Goal: Information Seeking & Learning: Learn about a topic

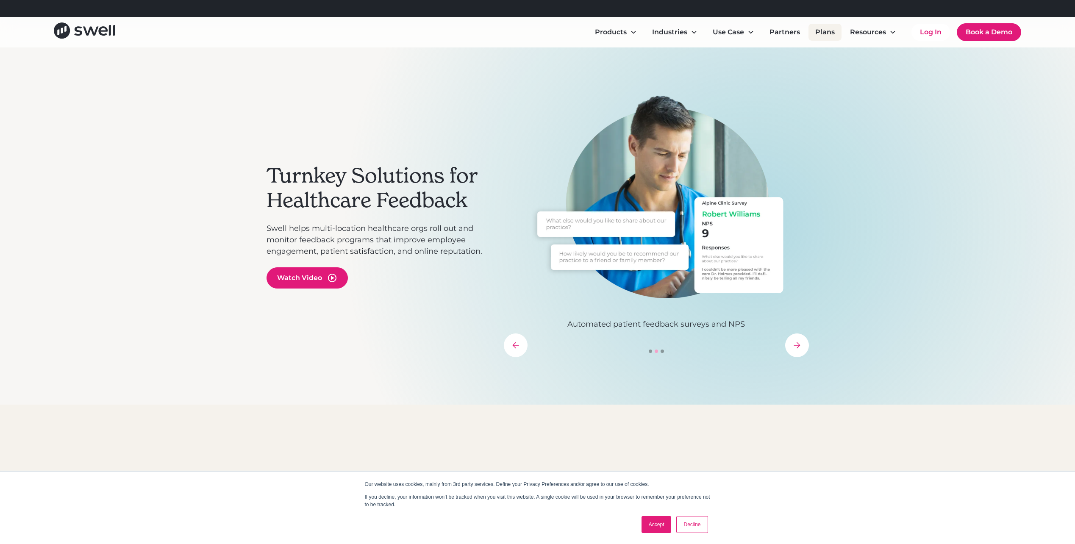
click at [818, 30] on link "Plans" at bounding box center [824, 32] width 33 height 17
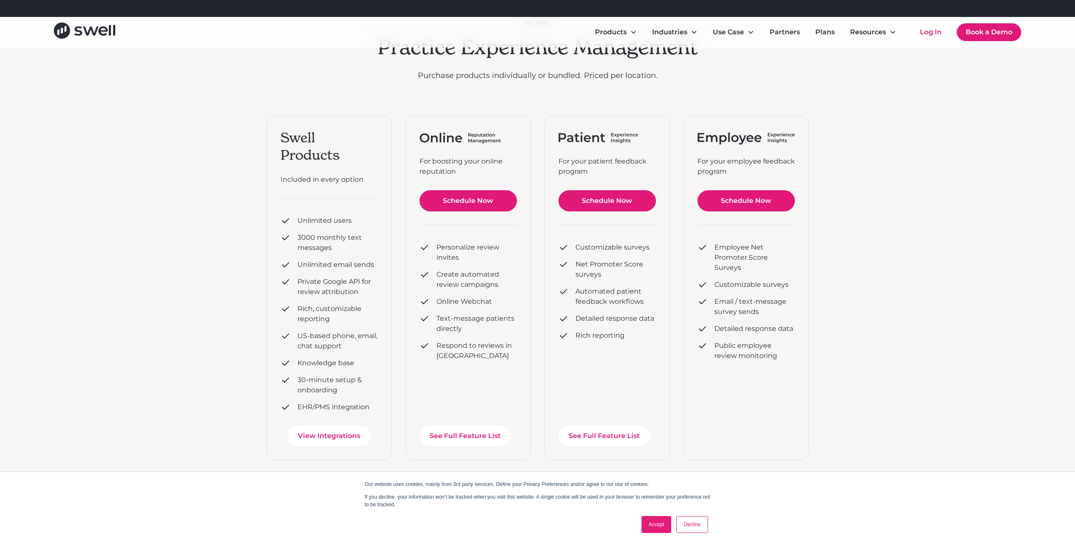
scroll to position [85, 0]
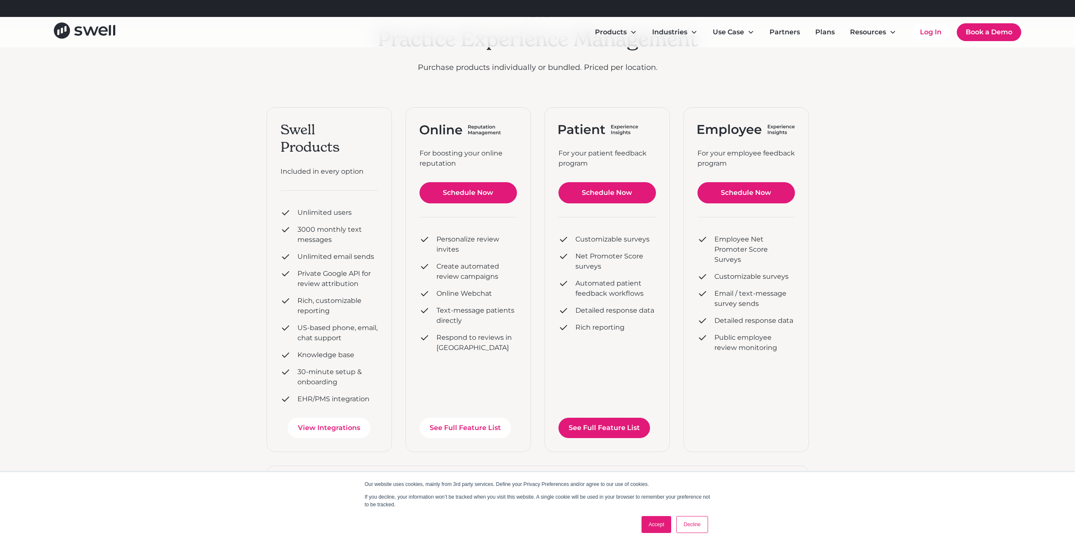
click at [604, 425] on link "See Full Feature List" at bounding box center [603, 428] width 91 height 20
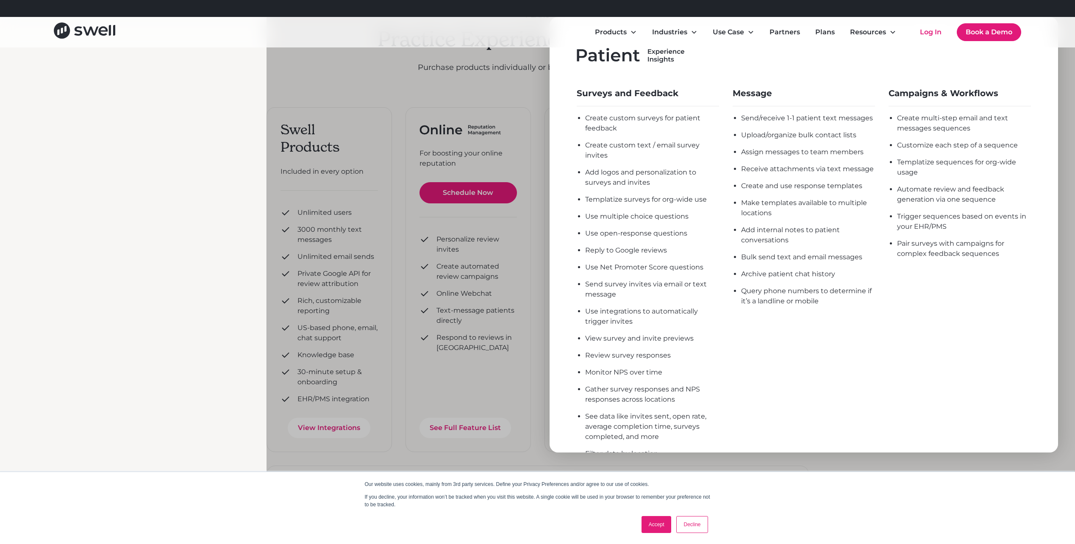
click at [181, 122] on div "plans Practice Experience Management Purchase products individually or bundled.…" at bounding box center [537, 450] width 1075 height 974
click at [208, 33] on div "Products Online Reputation Management Patient Experience Insights Employee Expe…" at bounding box center [537, 31] width 967 height 19
click at [476, 36] on div "Products Online Reputation Management Patient Experience Insights Employee Expe…" at bounding box center [537, 31] width 967 height 19
drag, startPoint x: 52, startPoint y: 171, endPoint x: 69, endPoint y: 117, distance: 56.5
click at [53, 171] on div "plans Practice Experience Management Purchase products individually or bundled.…" at bounding box center [537, 450] width 1075 height 974
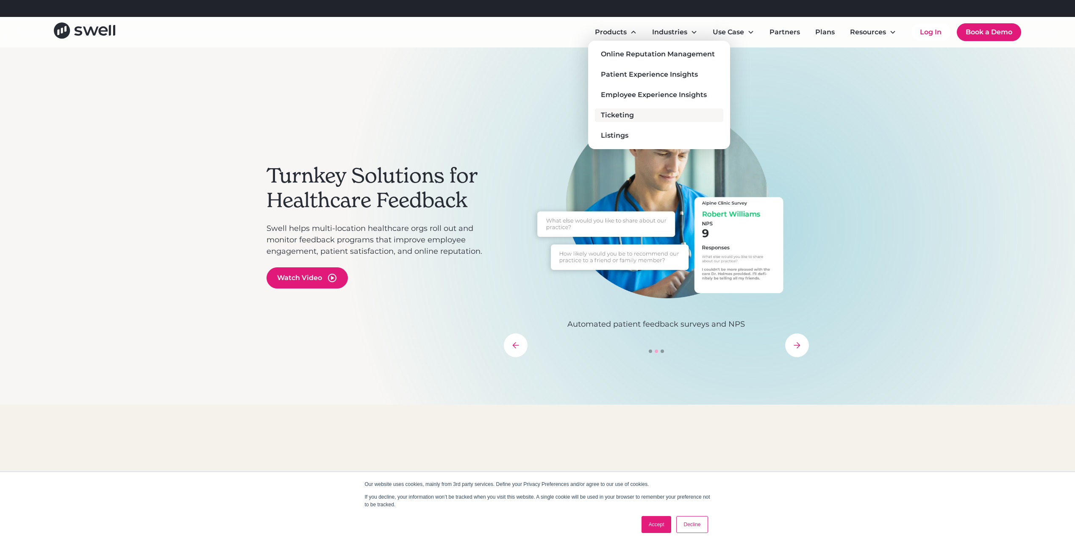
click at [610, 113] on div "Ticketing" at bounding box center [617, 115] width 33 height 10
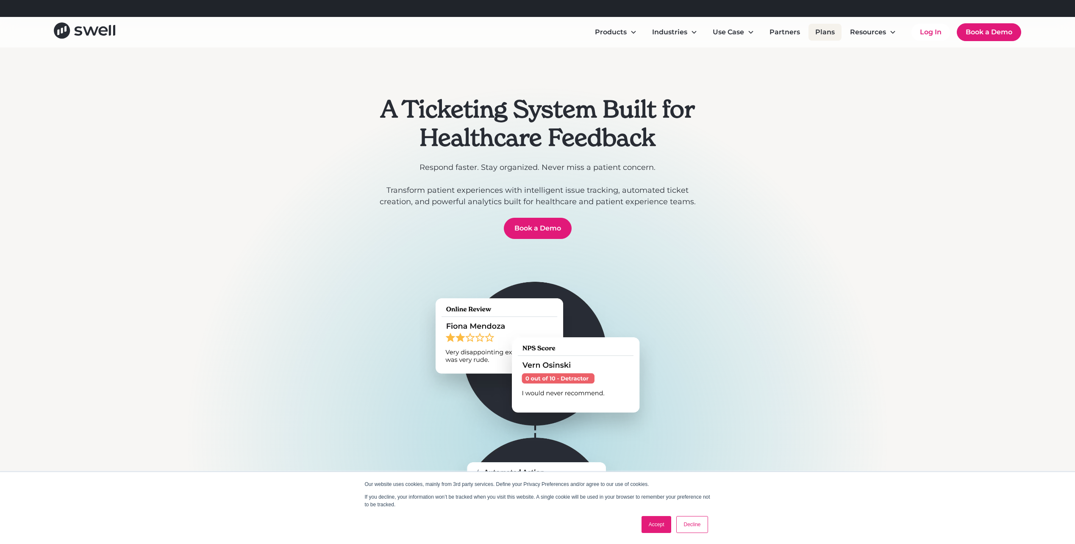
click at [824, 33] on link "Plans" at bounding box center [824, 32] width 33 height 17
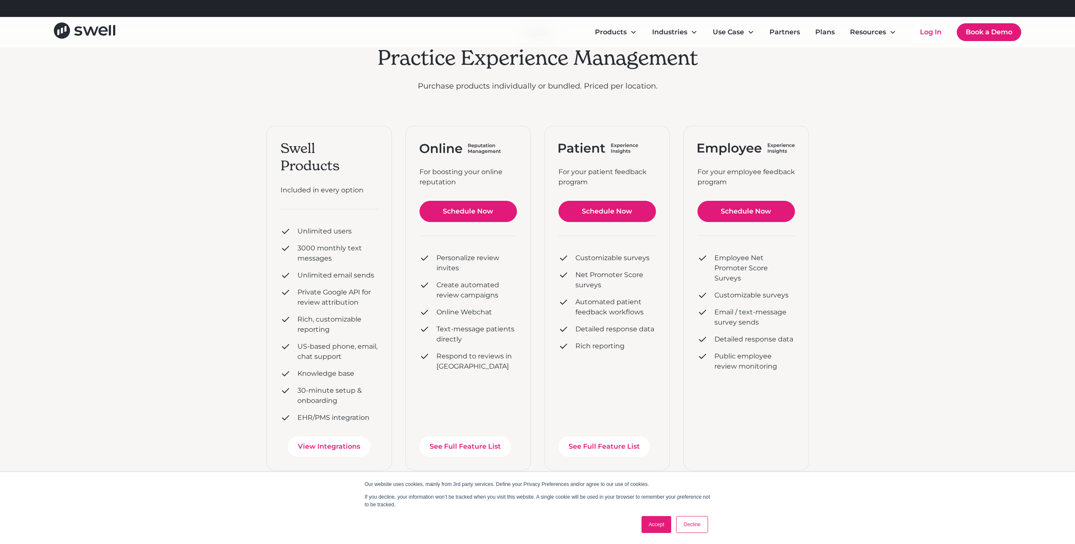
scroll to position [127, 0]
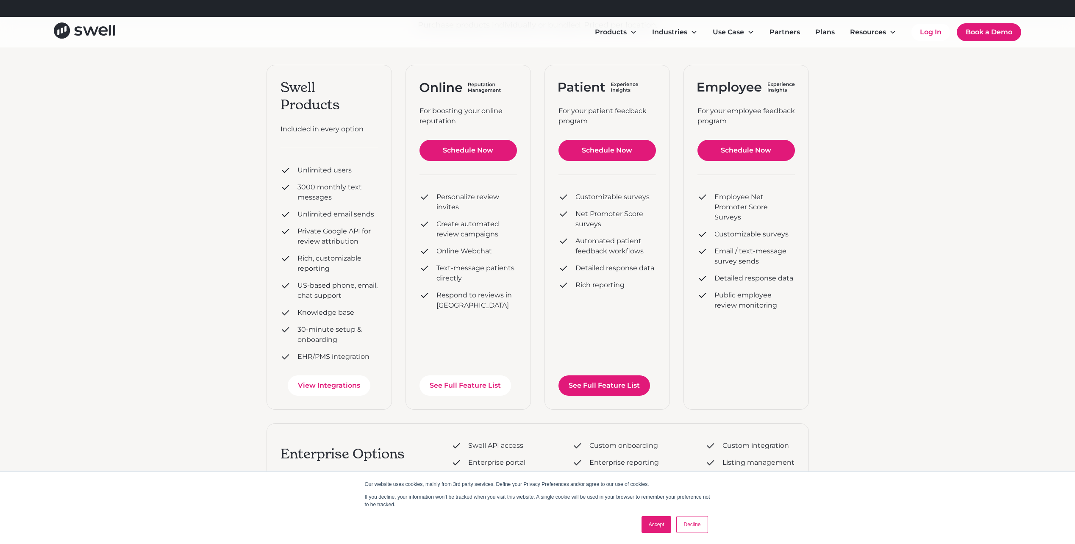
click at [610, 386] on link "See Full Feature List" at bounding box center [603, 385] width 91 height 20
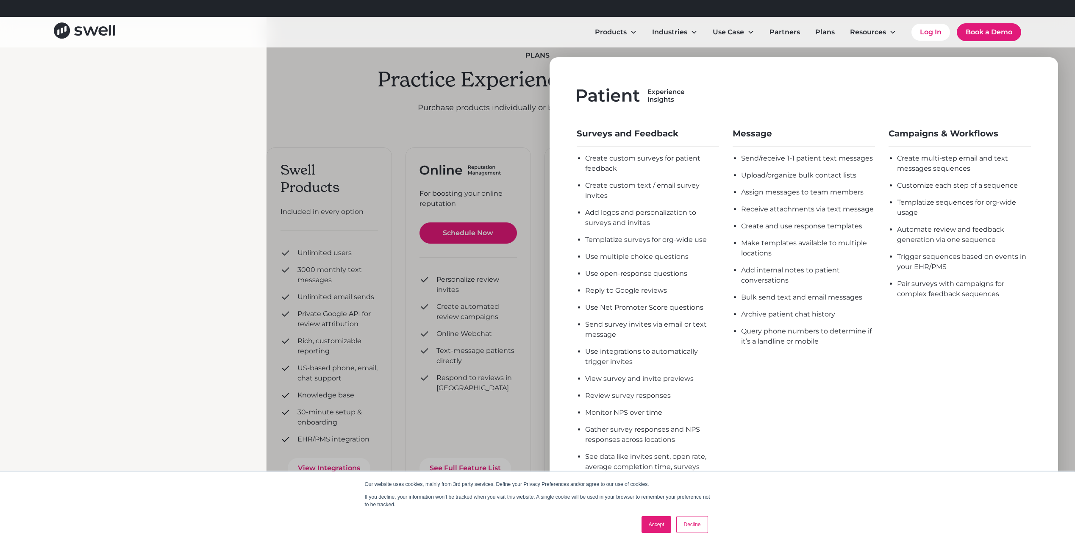
scroll to position [42, 0]
